Goal: Book appointment/travel/reservation

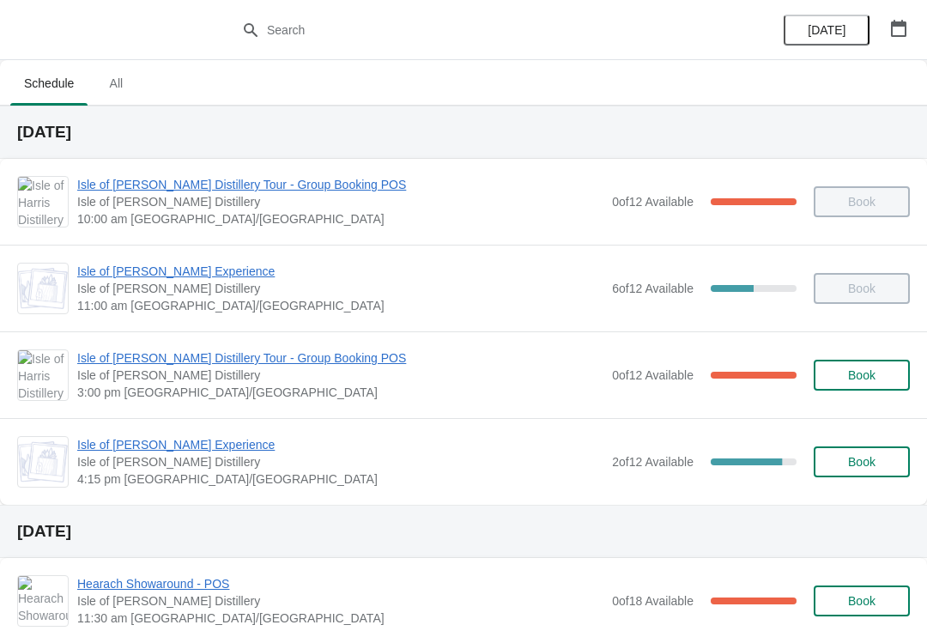
click at [132, 442] on span "Isle of [PERSON_NAME] Experience" at bounding box center [340, 444] width 526 height 17
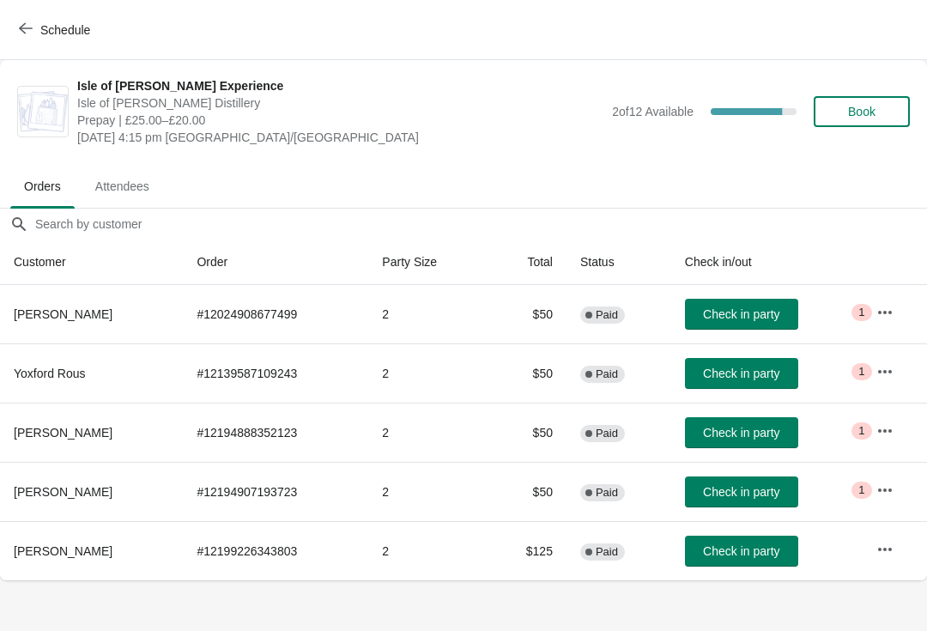
click at [889, 126] on button "Book" at bounding box center [862, 111] width 96 height 31
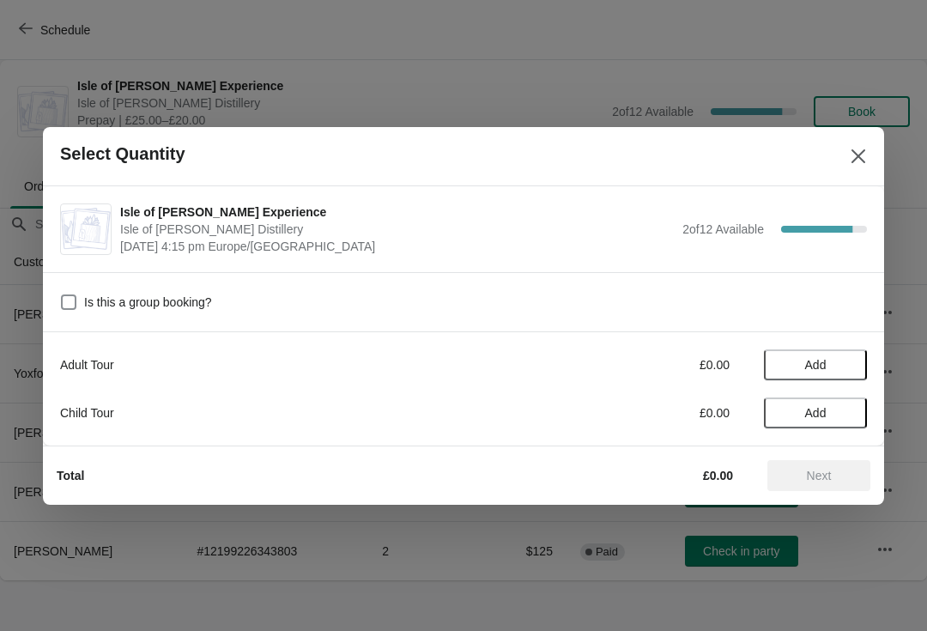
click at [852, 366] on button "Add" at bounding box center [815, 364] width 103 height 31
click at [848, 364] on icon at bounding box center [845, 364] width 18 height 18
click at [842, 479] on span "Next" at bounding box center [819, 476] width 76 height 14
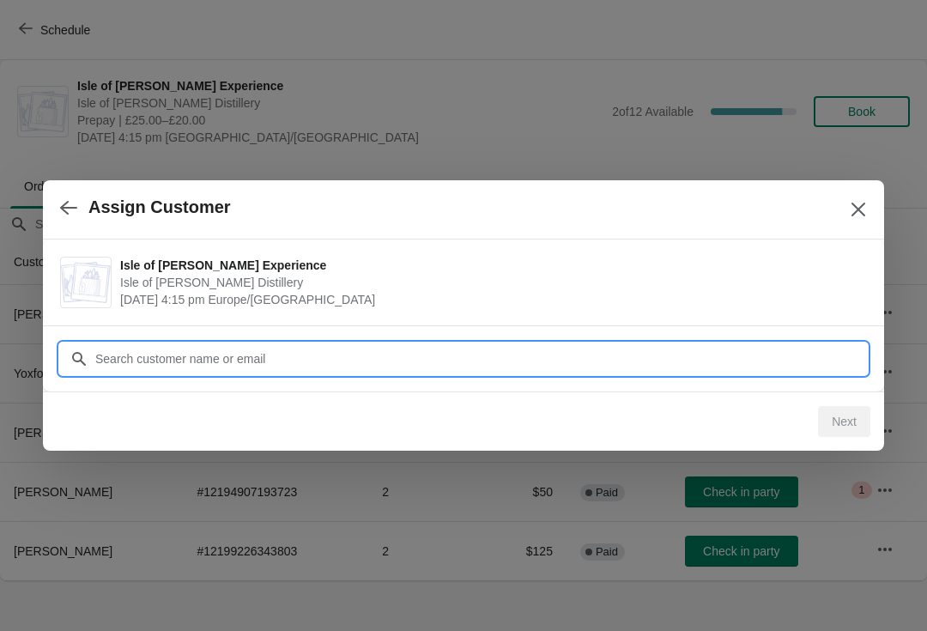
click at [271, 363] on input "Customer" at bounding box center [480, 358] width 772 height 31
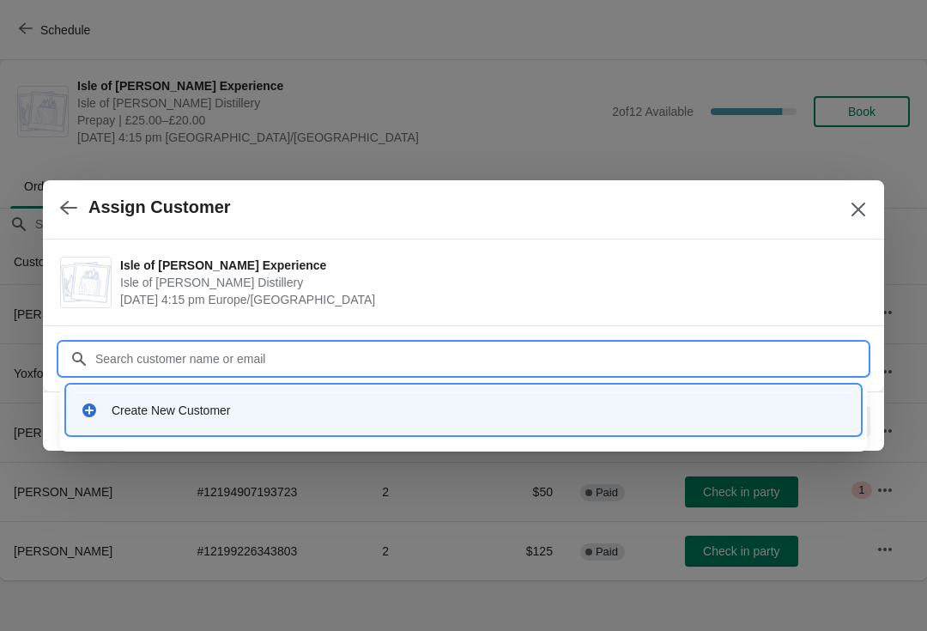
click at [200, 422] on div "Create New Customer" at bounding box center [463, 409] width 779 height 35
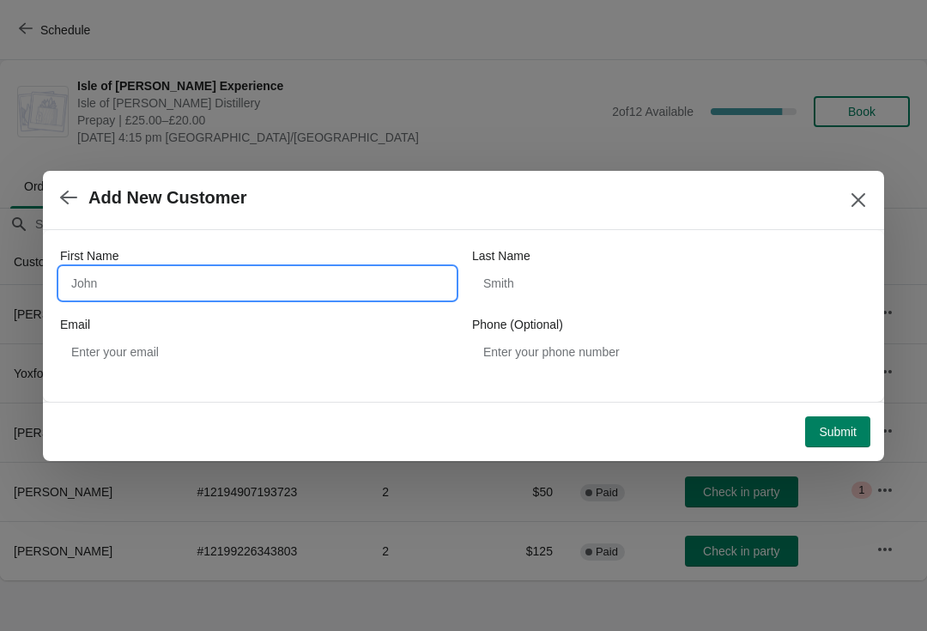
click at [97, 272] on input "First Name" at bounding box center [257, 283] width 395 height 31
type input "S"
type input "[PERSON_NAME]"
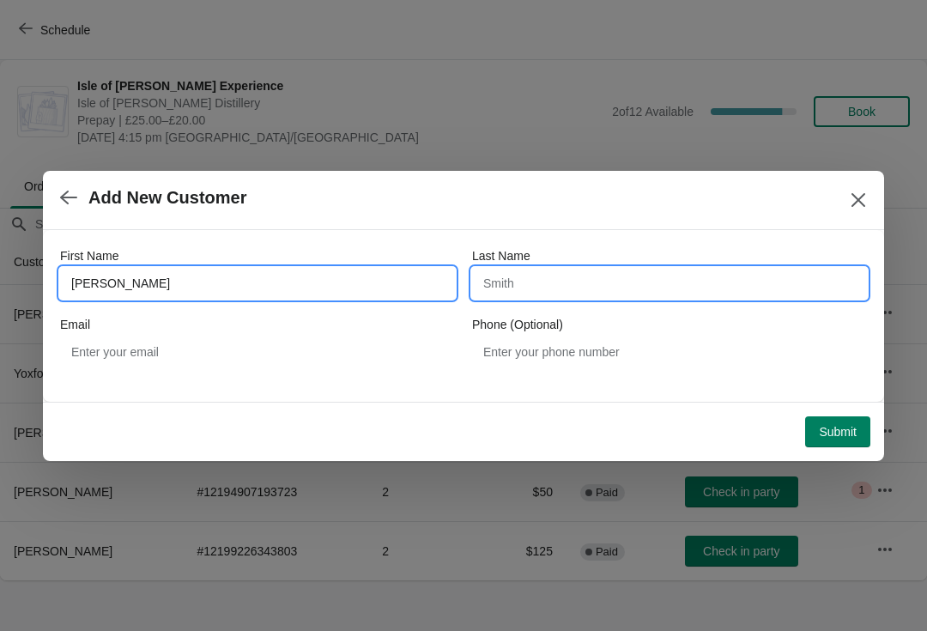
click at [613, 279] on input "Last Name" at bounding box center [669, 283] width 395 height 31
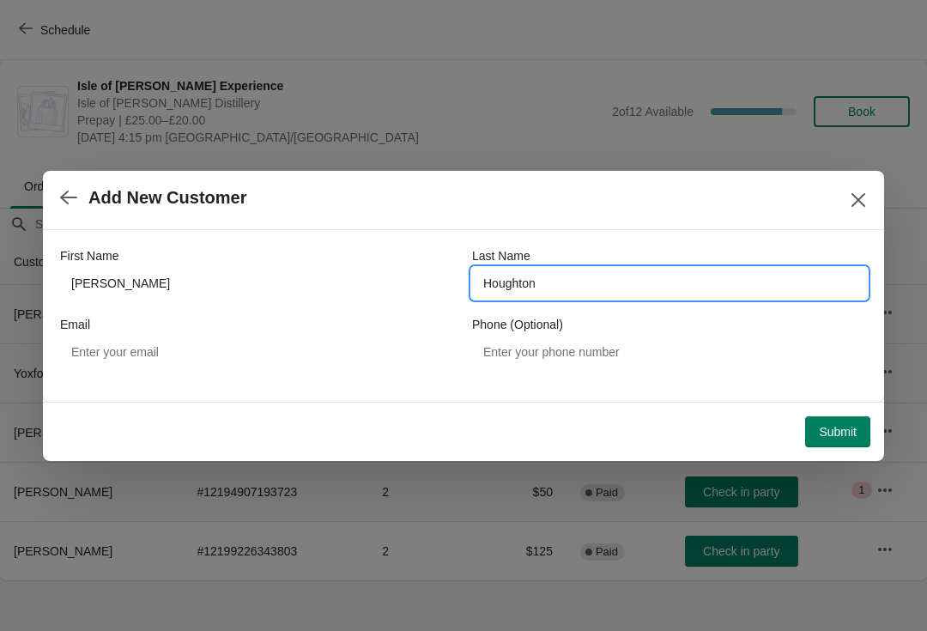
type input "Houghton"
click at [49, 378] on div "First Name [PERSON_NAME] Last Name [PERSON_NAME] Email Phone (Optional)" at bounding box center [463, 316] width 841 height 172
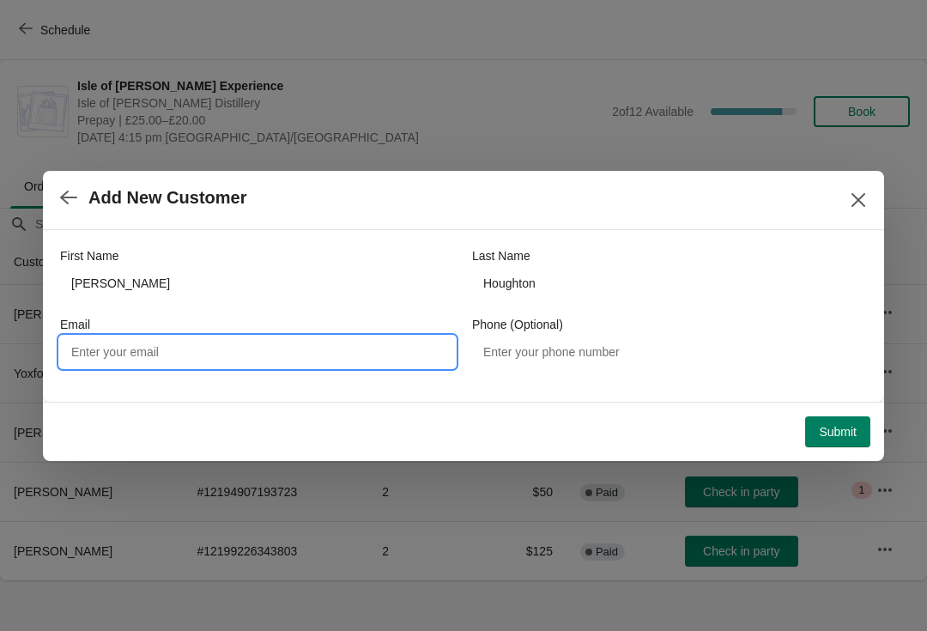
click at [94, 349] on input "Email" at bounding box center [257, 351] width 395 height 31
type input "[EMAIL_ADDRESS][DOMAIN_NAME]"
click at [847, 425] on span "Submit" at bounding box center [838, 432] width 38 height 14
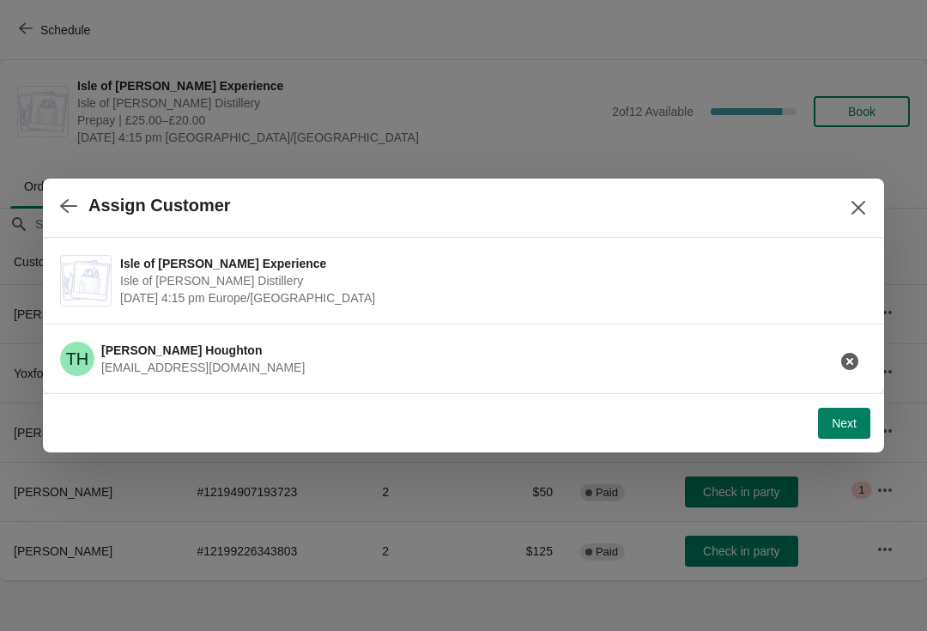
click at [855, 414] on button "Next" at bounding box center [844, 423] width 52 height 31
